Goal: Task Accomplishment & Management: Manage account settings

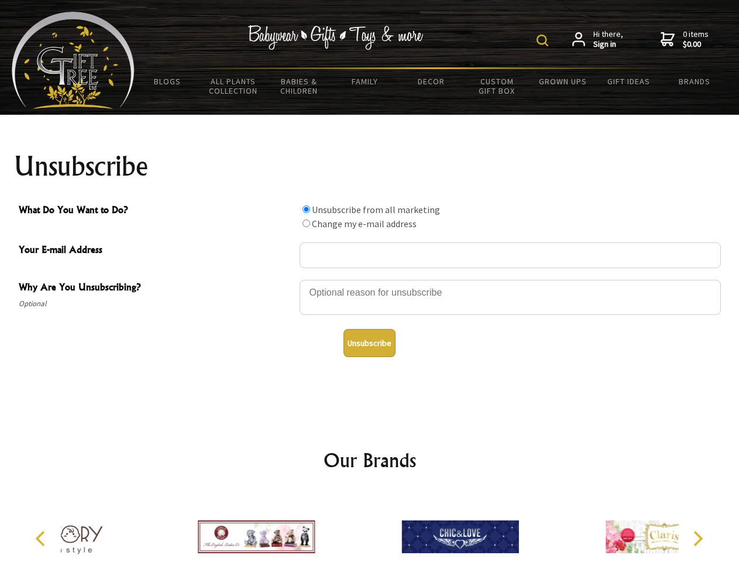
click at [544, 40] on img at bounding box center [543, 41] width 12 height 12
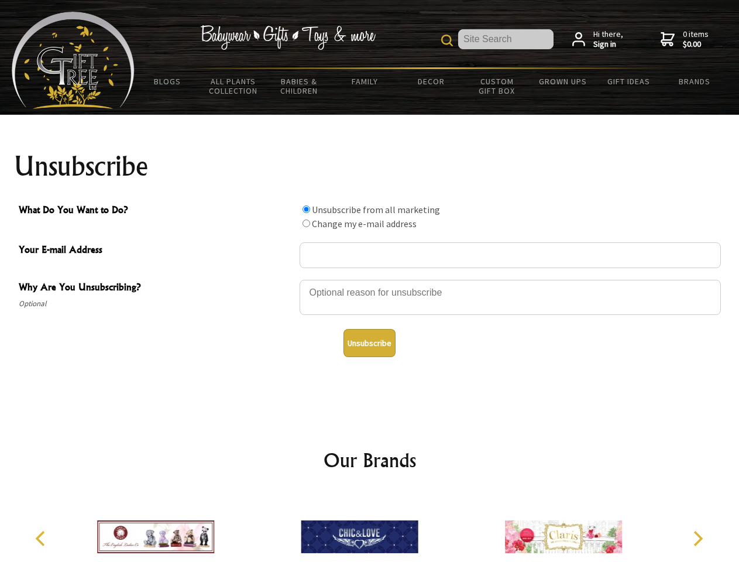
click at [370, 279] on div at bounding box center [511, 299] width 422 height 41
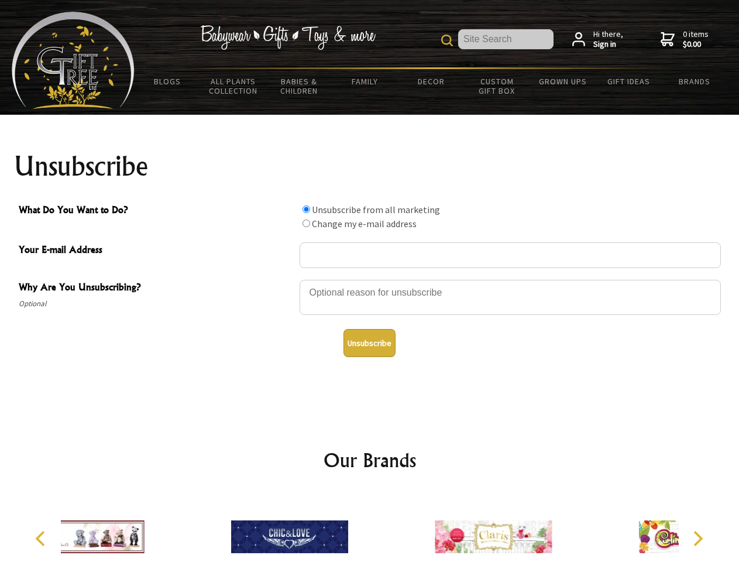
click at [306, 209] on input "What Do You Want to Do?" at bounding box center [307, 209] width 8 height 8
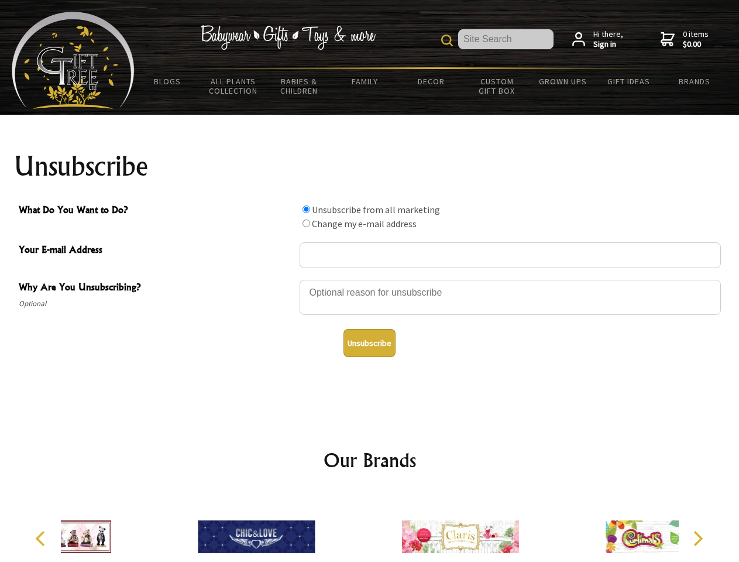
click at [306, 223] on input "What Do You Want to Do?" at bounding box center [307, 224] width 8 height 8
radio input "true"
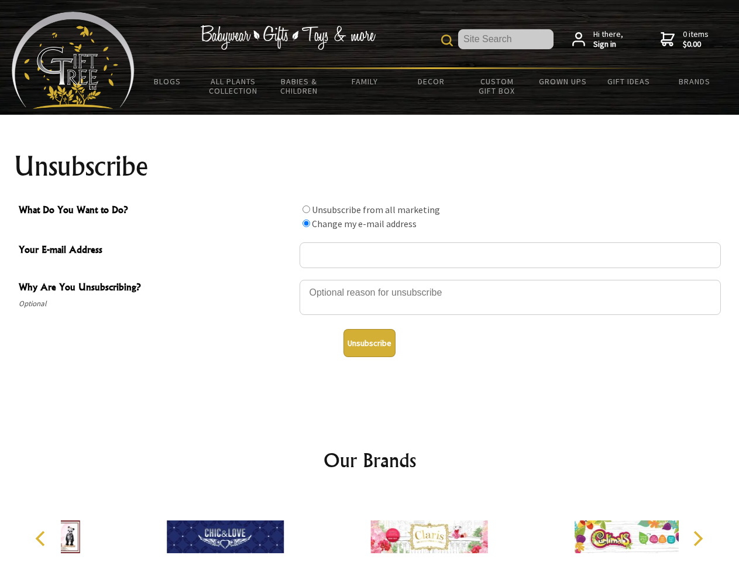
click at [369, 343] on button "Unsubscribe" at bounding box center [370, 343] width 52 height 28
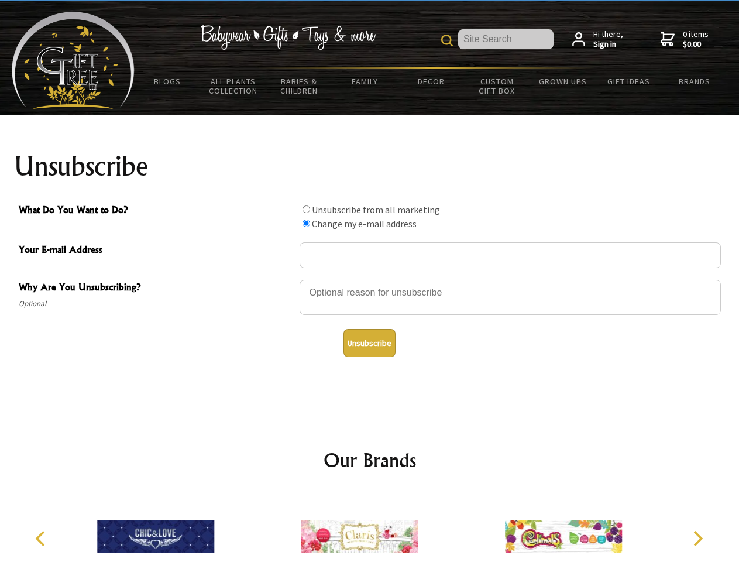
click at [370, 528] on img at bounding box center [360, 537] width 117 height 88
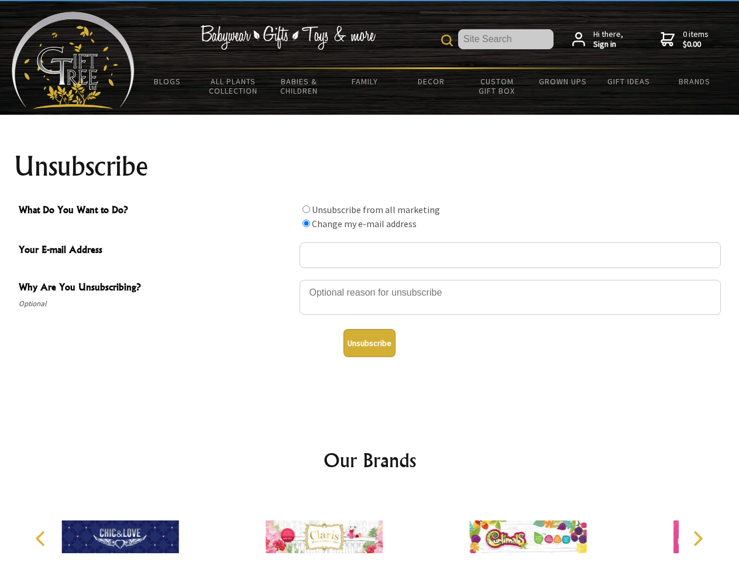
click at [42, 539] on icon "Previous" at bounding box center [41, 538] width 15 height 15
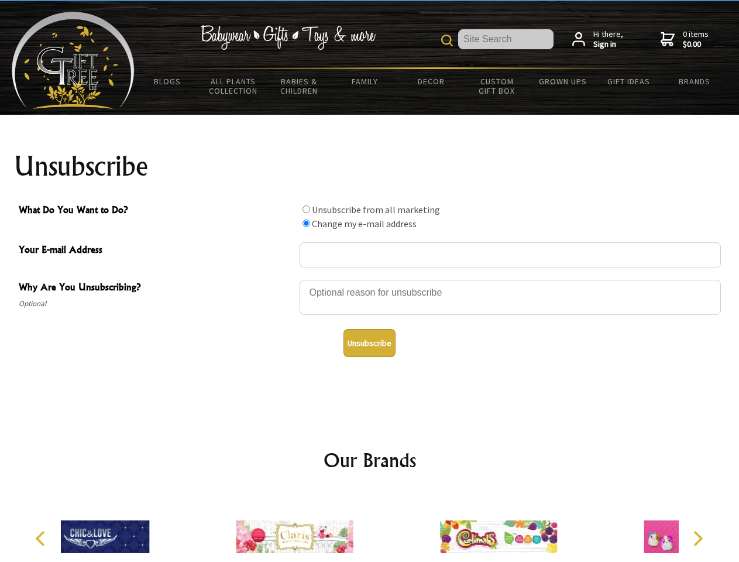
click at [698, 539] on icon "Next" at bounding box center [697, 538] width 15 height 15
